Goal: Information Seeking & Learning: Learn about a topic

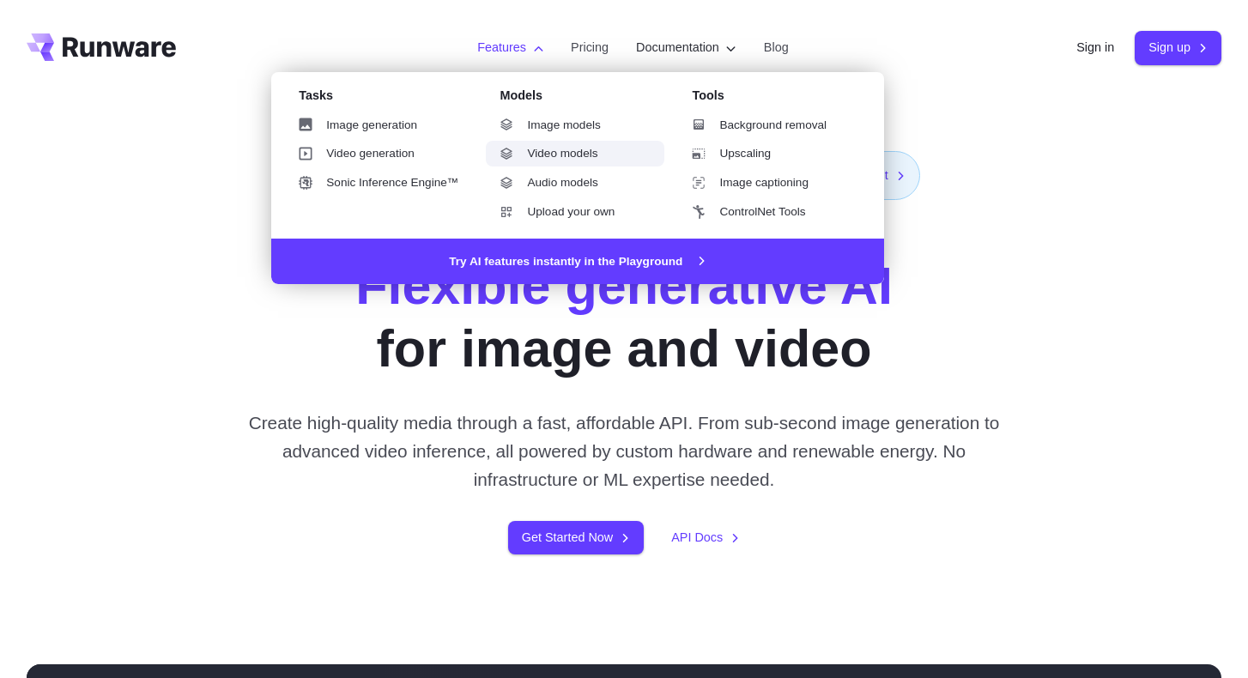
click at [557, 71] on li "Features Tasks Image generation Video generation Sonic Inference Engine™ Models…" at bounding box center [510, 47] width 94 height 47
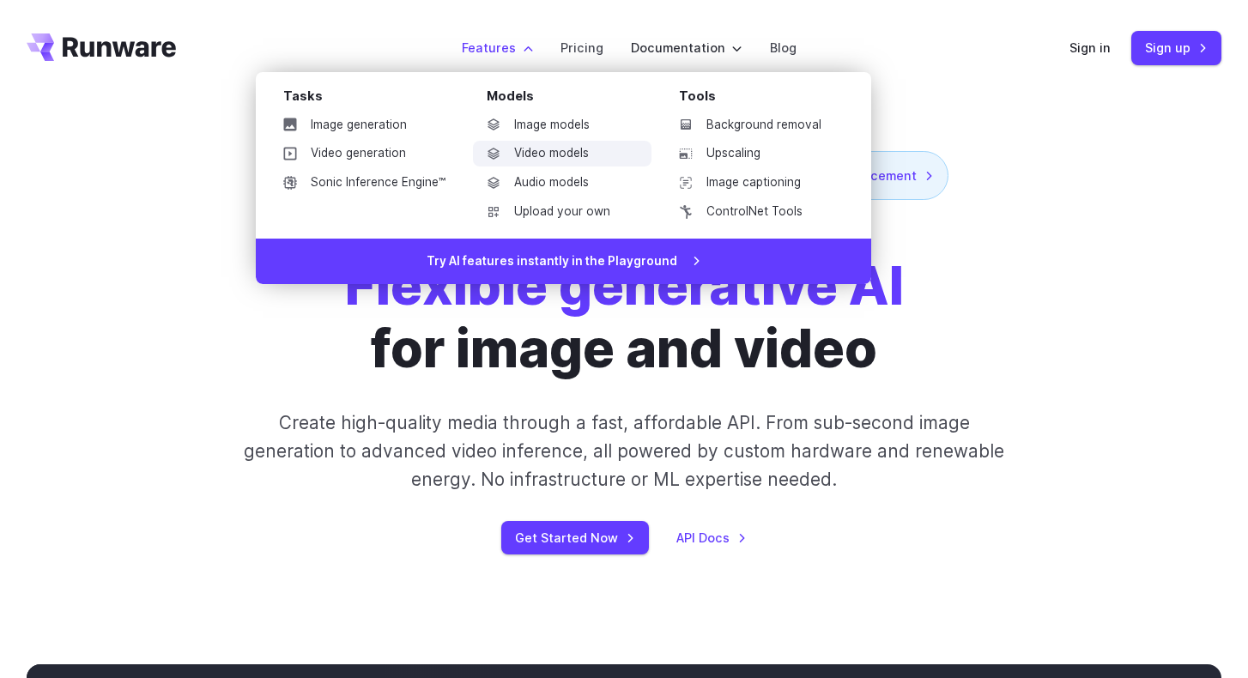
click at [581, 155] on link "Video models" at bounding box center [562, 154] width 178 height 26
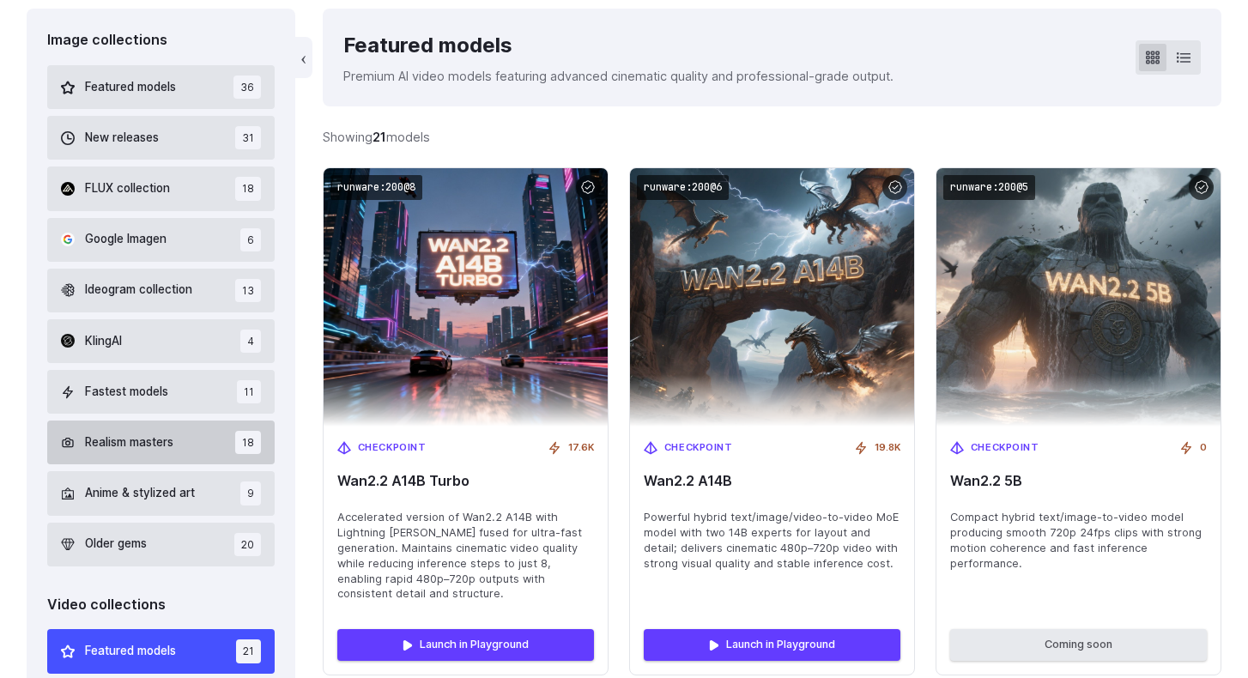
scroll to position [488, 2]
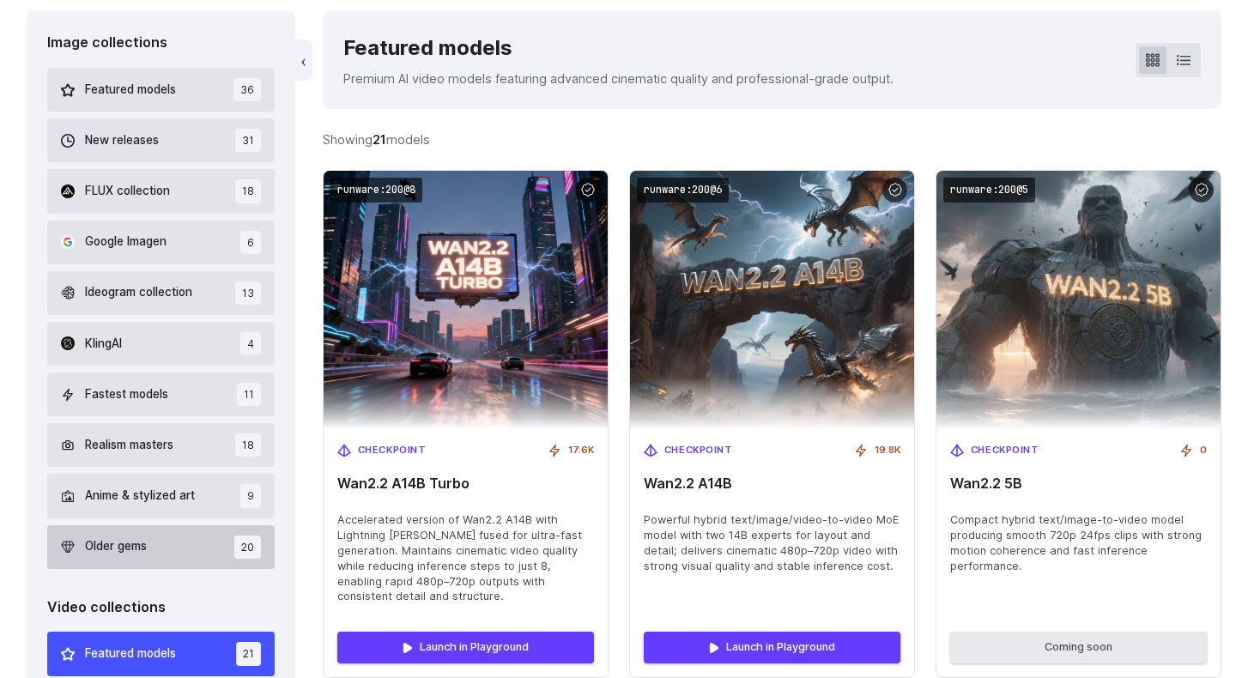
click at [168, 555] on button "Older gems 20" at bounding box center [160, 547] width 227 height 44
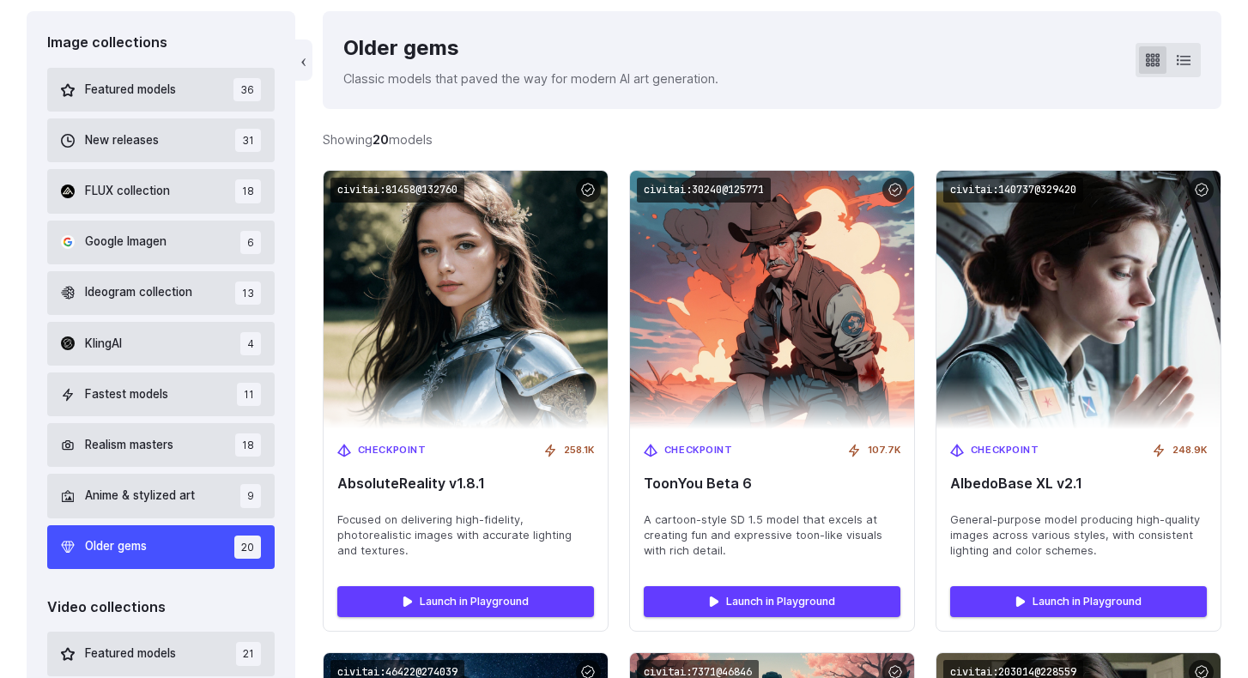
scroll to position [389, 0]
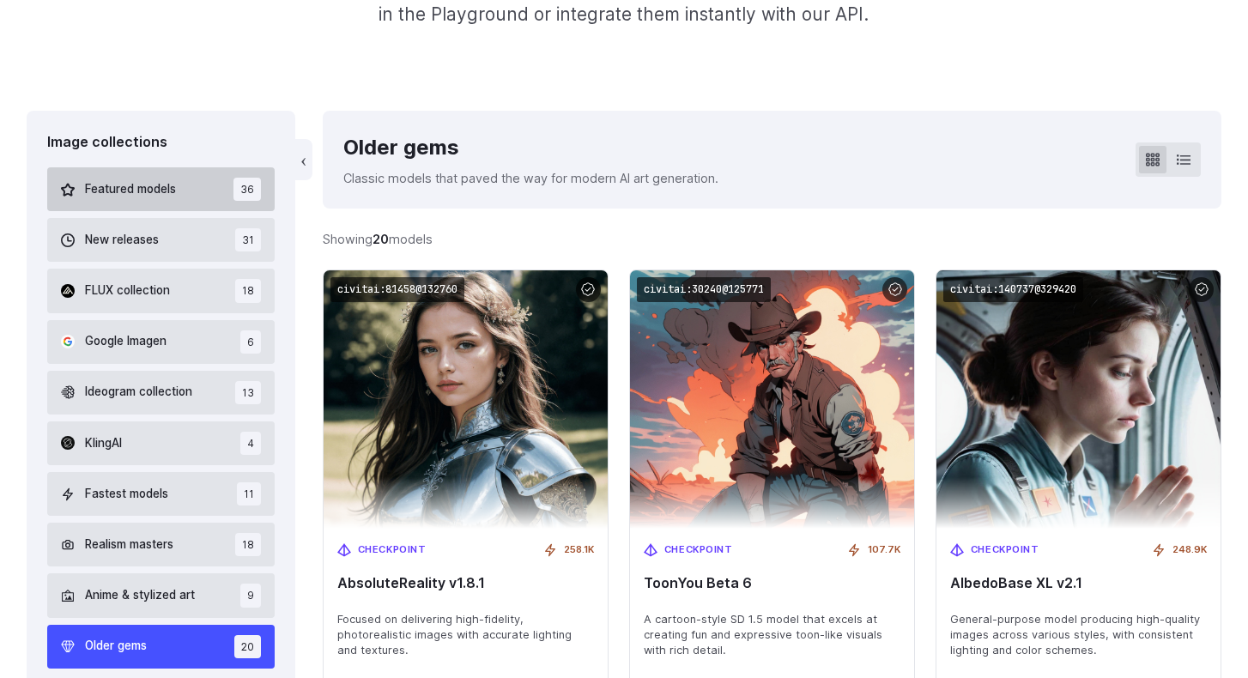
click at [162, 180] on span "Featured models" at bounding box center [130, 189] width 91 height 19
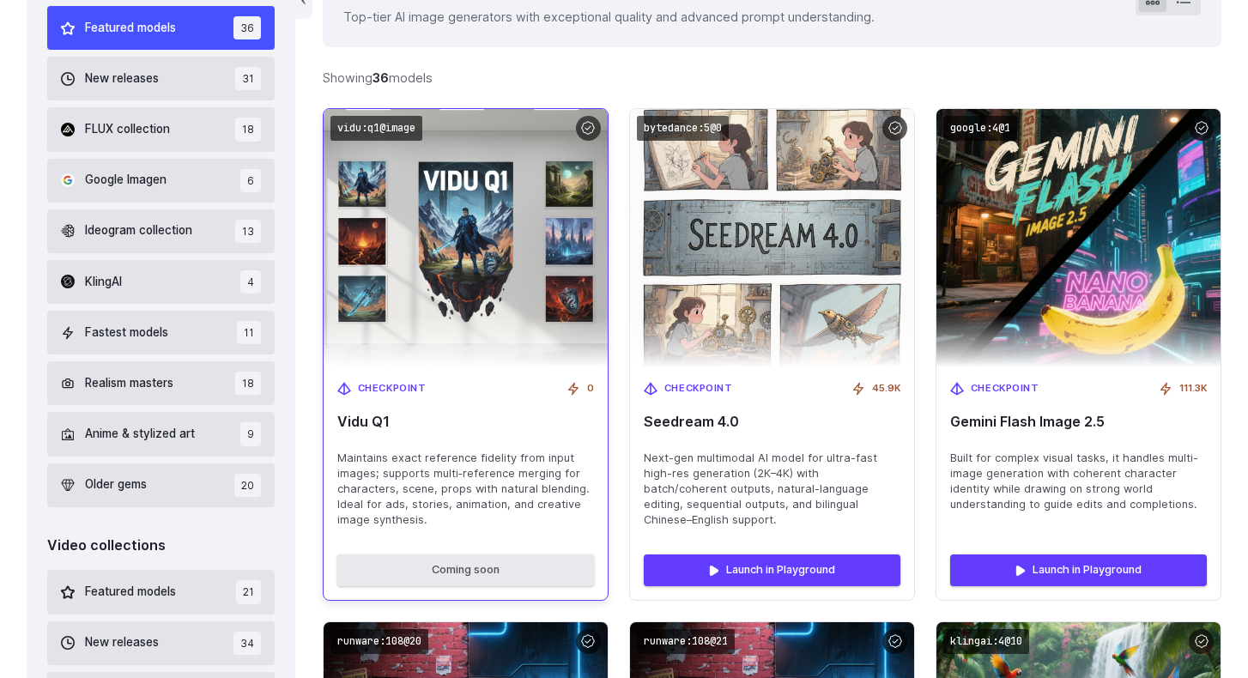
scroll to position [549, 0]
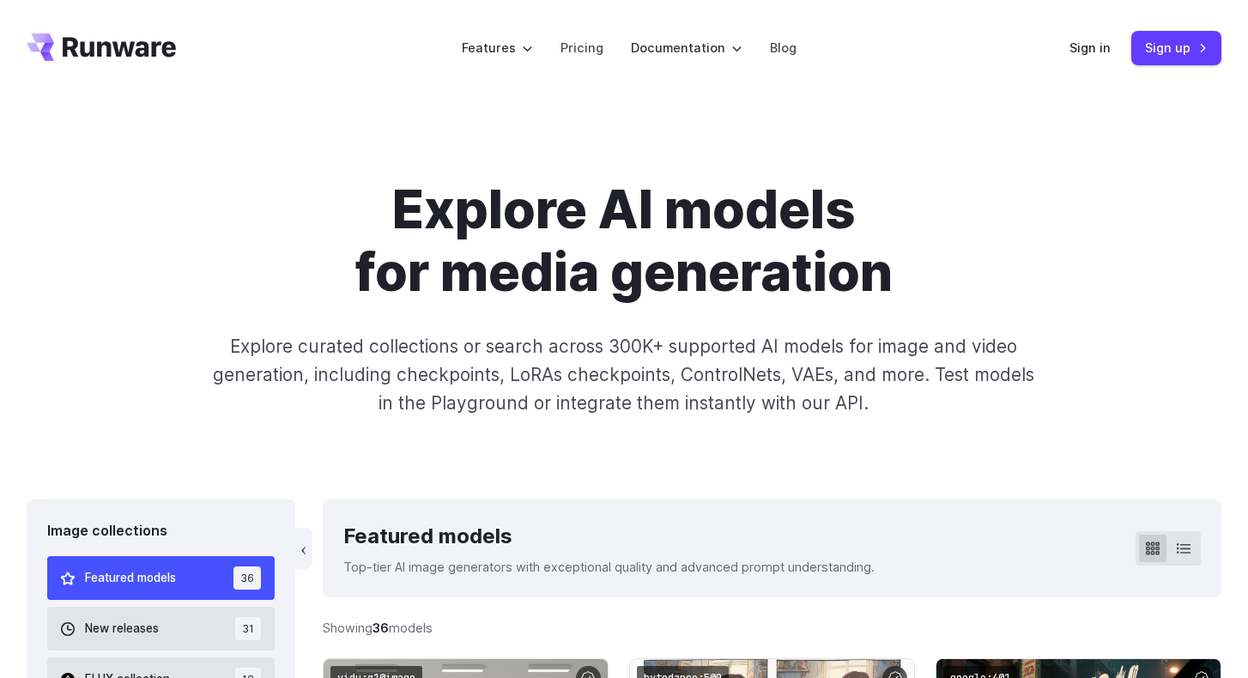
scroll to position [0, 0]
click at [166, 641] on button "New releases 31" at bounding box center [160, 629] width 227 height 44
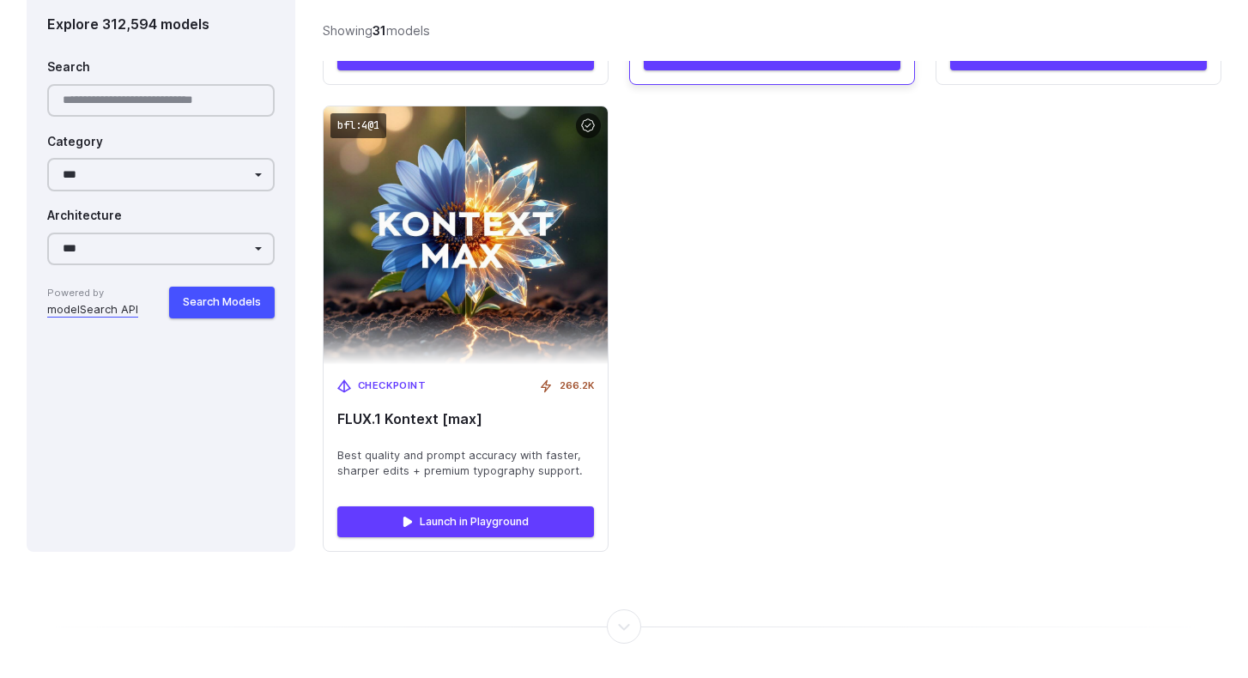
scroll to position [5675, 0]
